Goal: Task Accomplishment & Management: Manage account settings

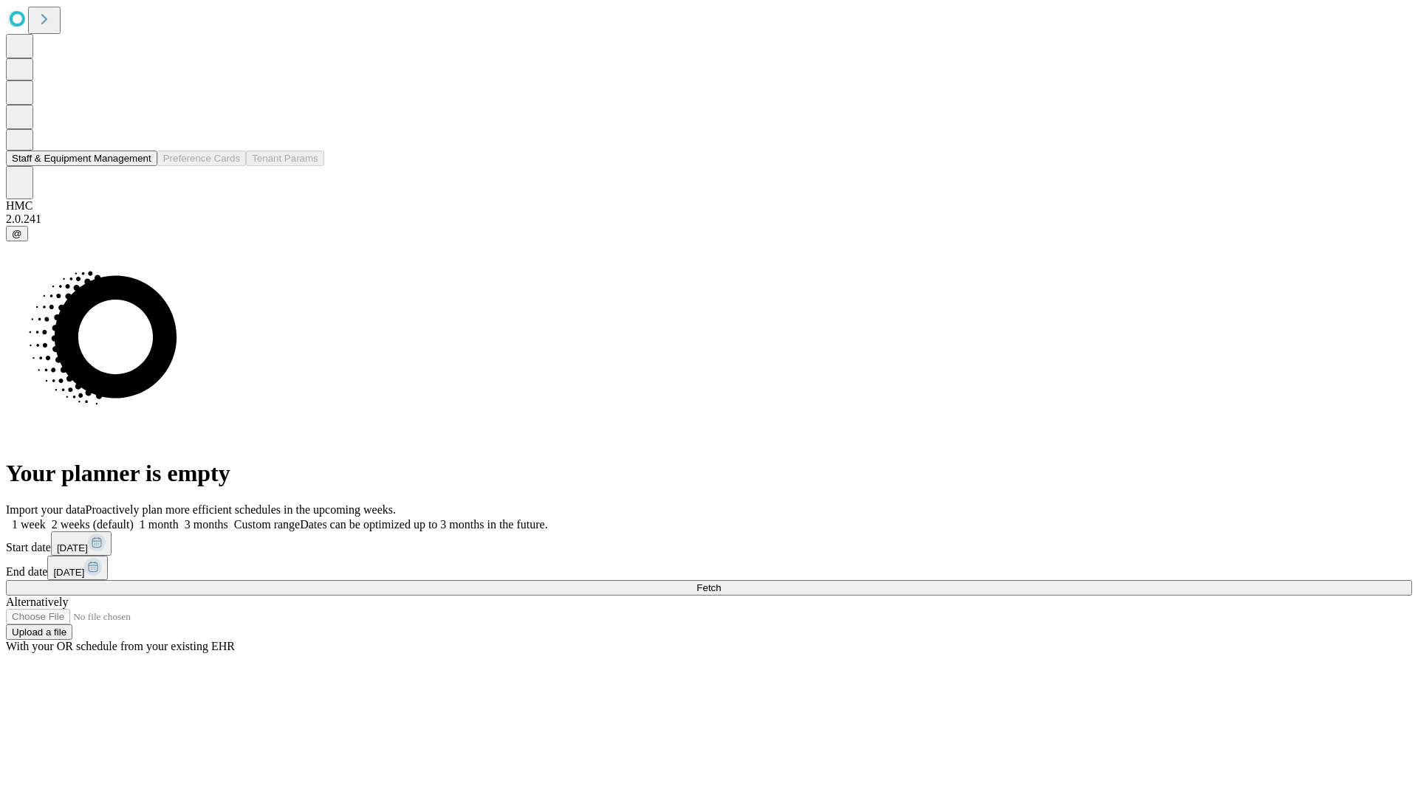
click at [141, 166] on button "Staff & Equipment Management" at bounding box center [81, 159] width 151 height 16
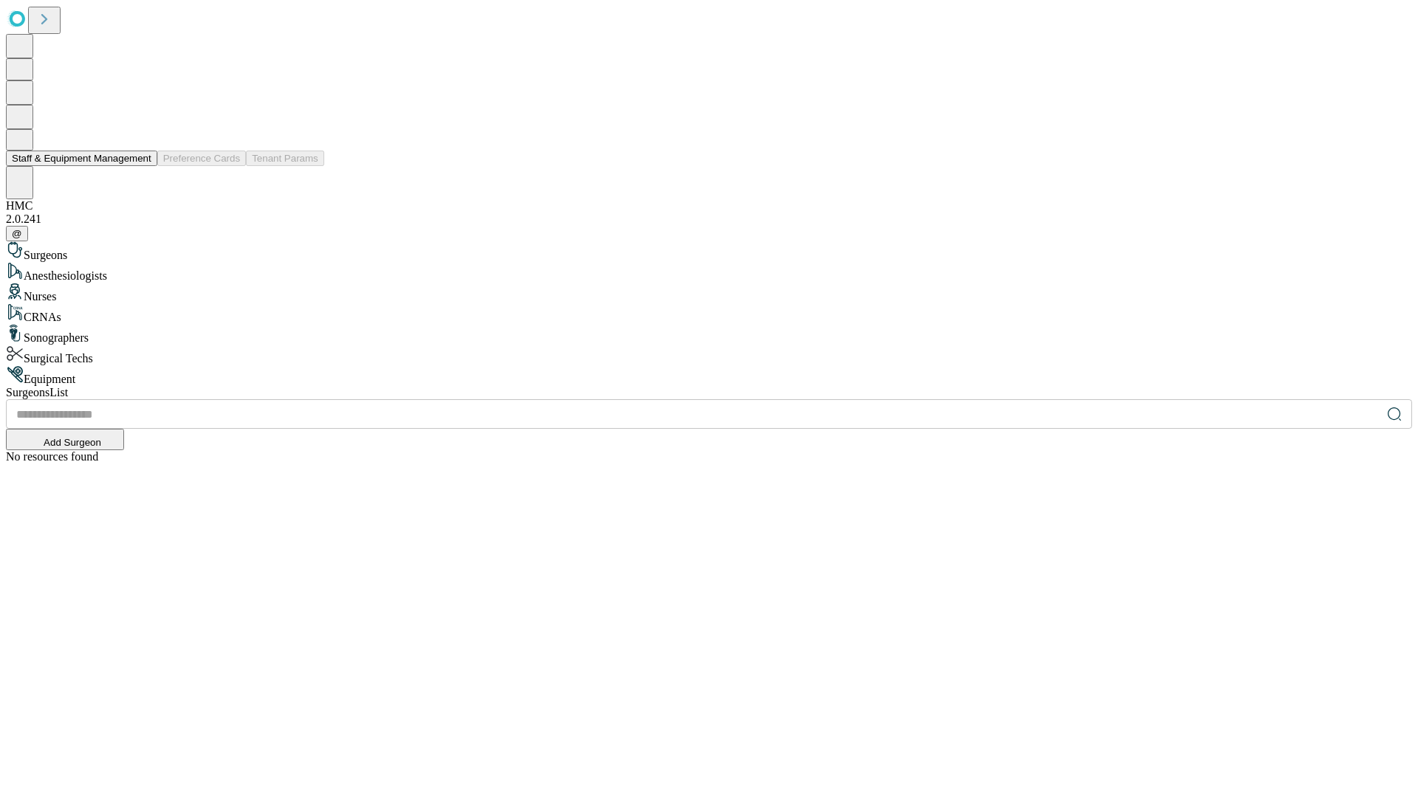
click at [141, 166] on button "Staff & Equipment Management" at bounding box center [81, 159] width 151 height 16
